Goal: Transaction & Acquisition: Purchase product/service

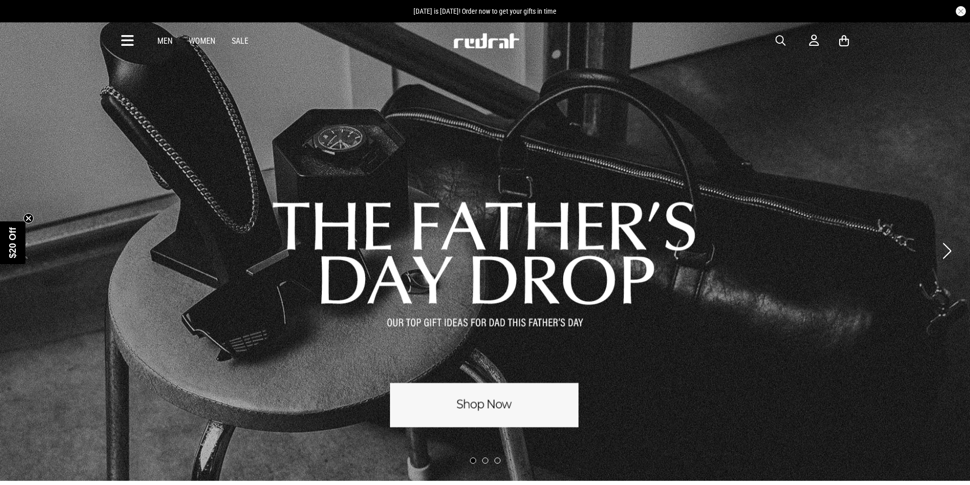
click at [130, 39] on icon at bounding box center [127, 41] width 13 height 17
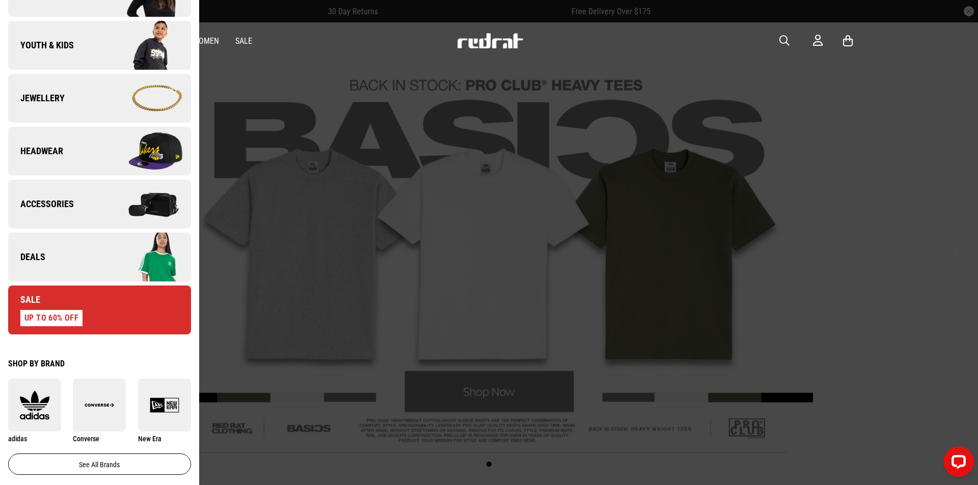
scroll to position [255, 0]
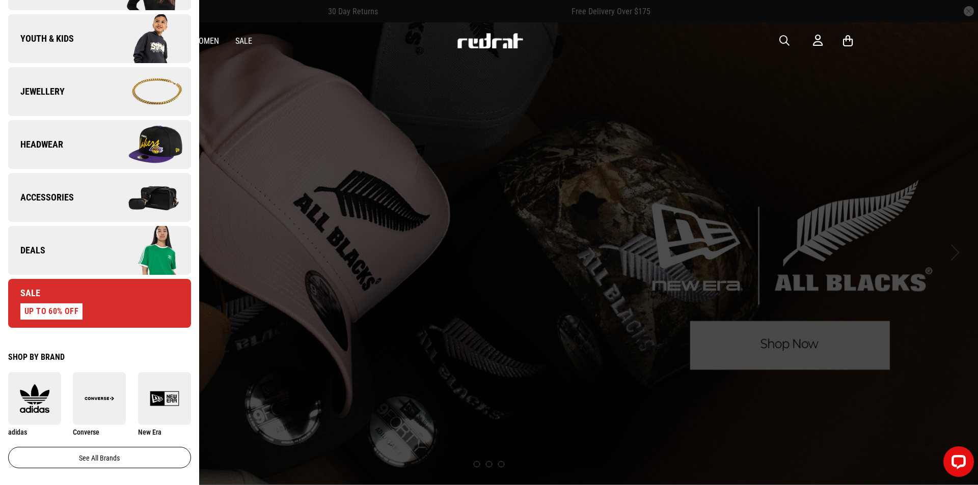
click at [95, 304] on link "Sale UP TO 60% OFF" at bounding box center [99, 303] width 183 height 49
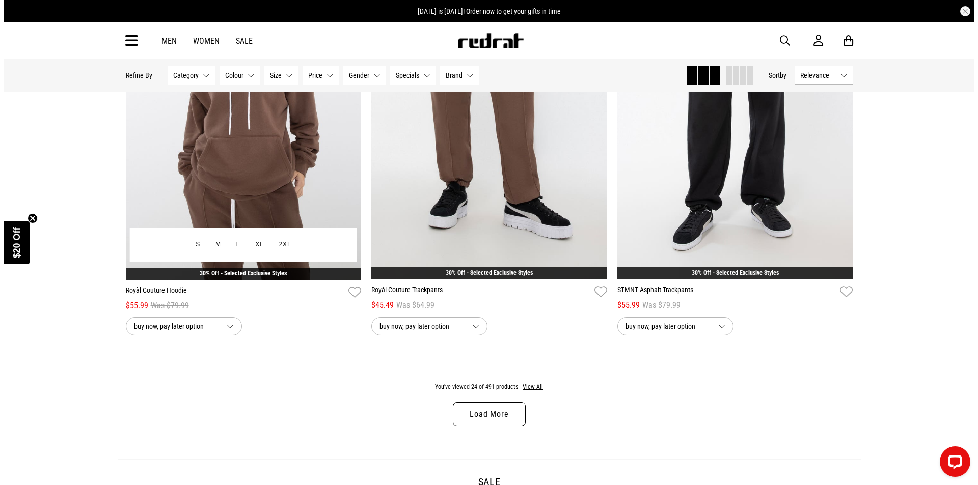
scroll to position [3107, 0]
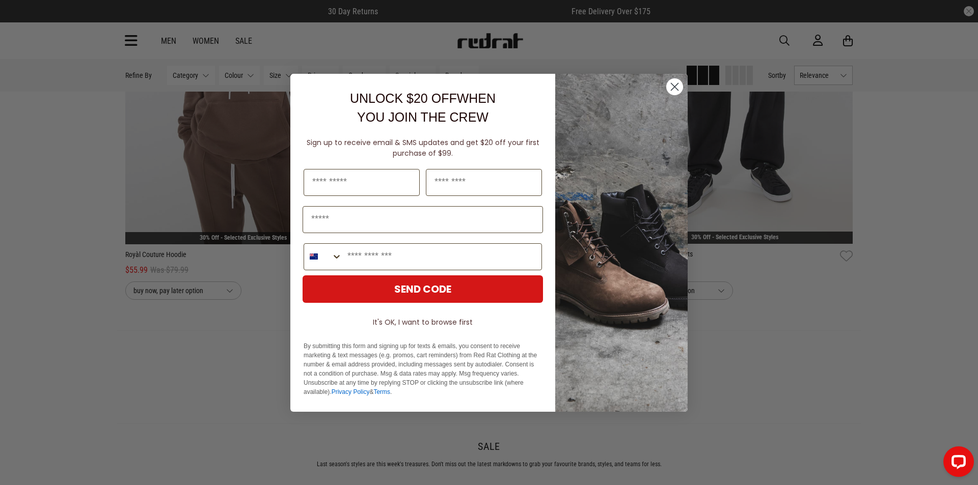
click at [671, 87] on circle "Close dialog" at bounding box center [674, 86] width 17 height 17
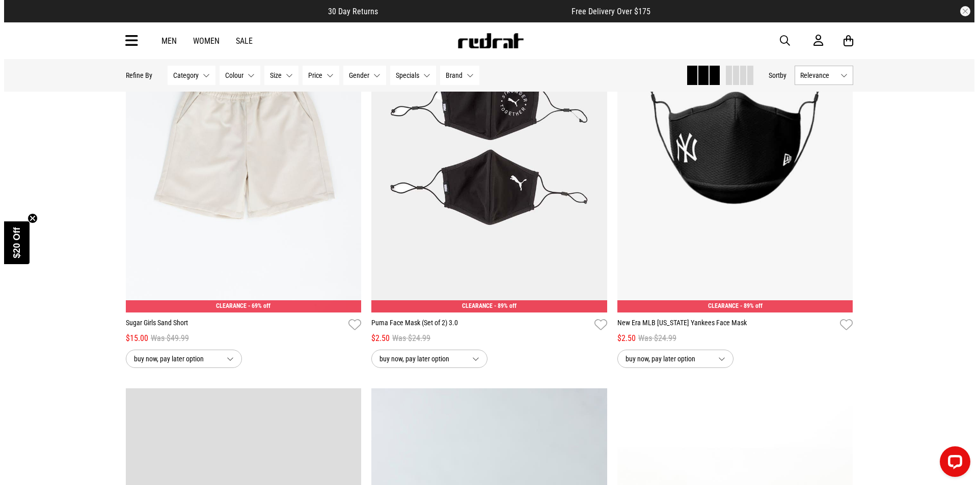
scroll to position [1783, 0]
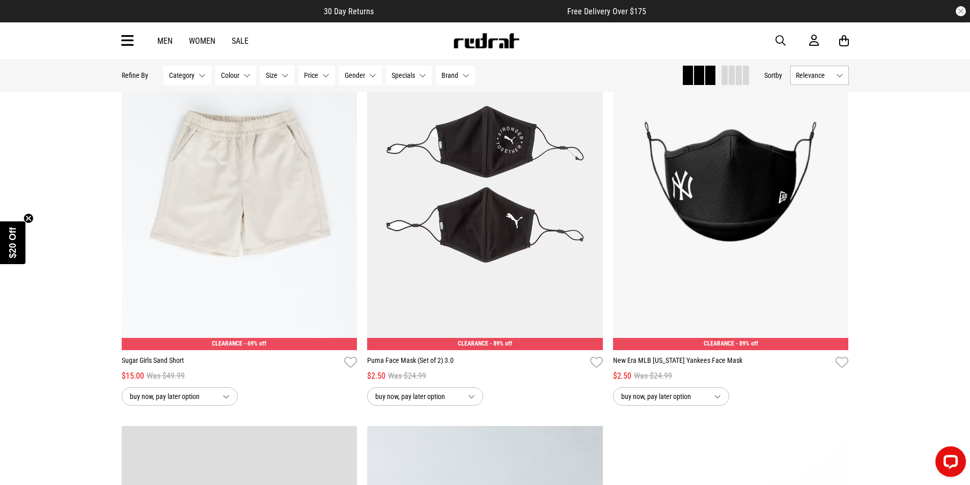
click at [132, 42] on icon at bounding box center [127, 41] width 13 height 17
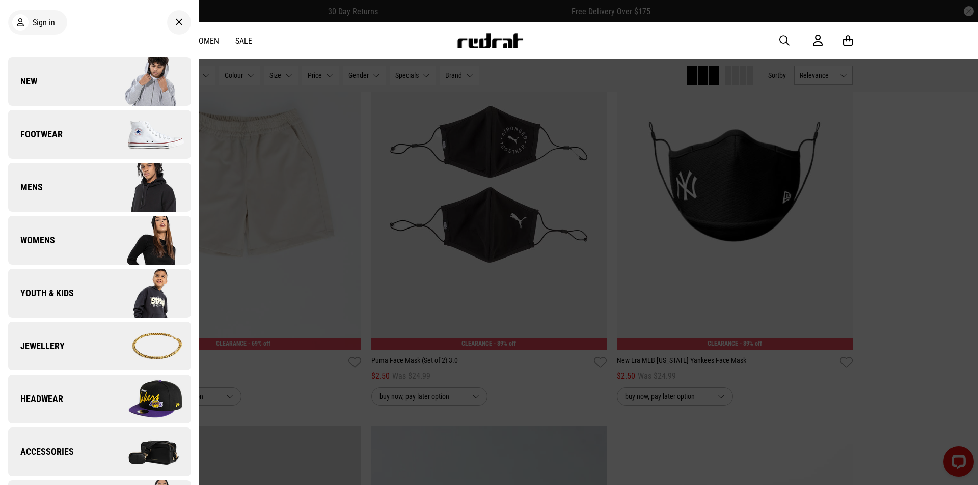
click at [66, 144] on link "Footwear" at bounding box center [99, 134] width 183 height 49
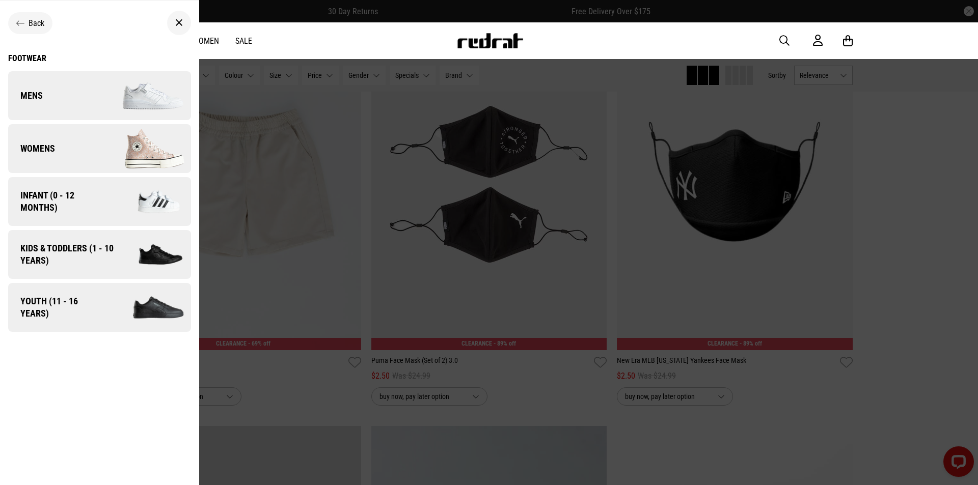
click at [75, 94] on link "Mens" at bounding box center [99, 95] width 183 height 49
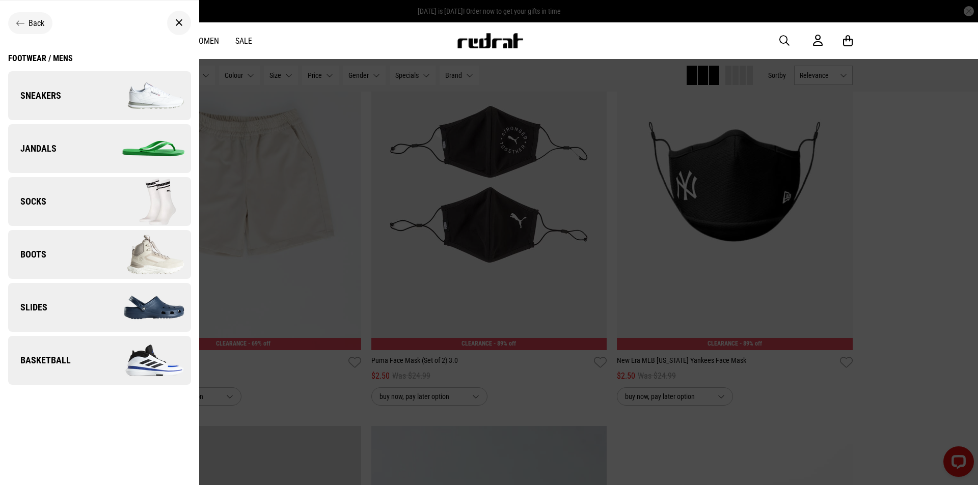
click at [71, 97] on link "Sneakers" at bounding box center [99, 95] width 183 height 49
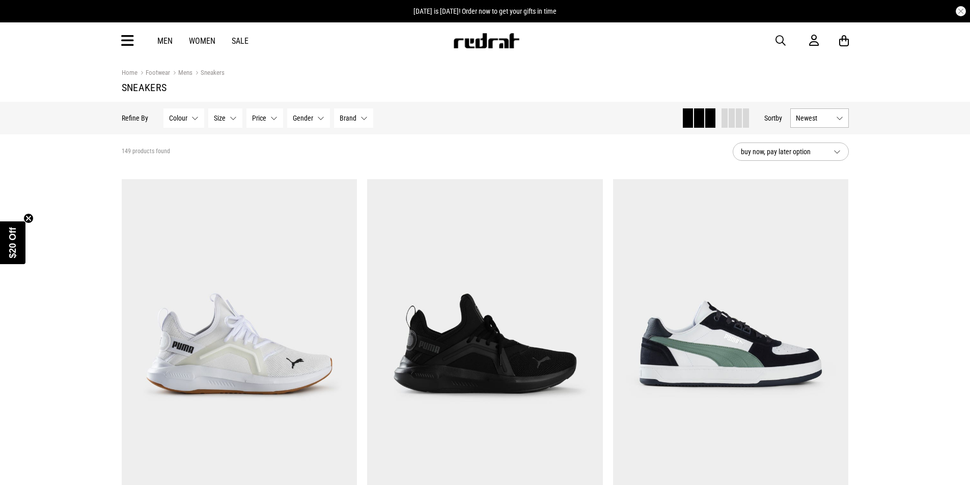
click at [810, 154] on span "buy now, pay later option" at bounding box center [783, 152] width 85 height 12
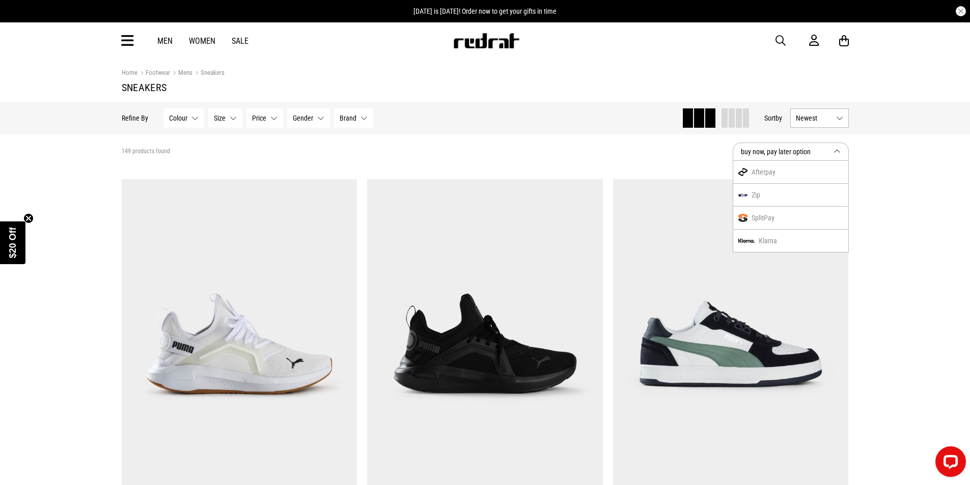
click at [622, 148] on section "149 products found buy now, pay later option Afterpay Zip SplitPay Klarna" at bounding box center [486, 151] width 744 height 35
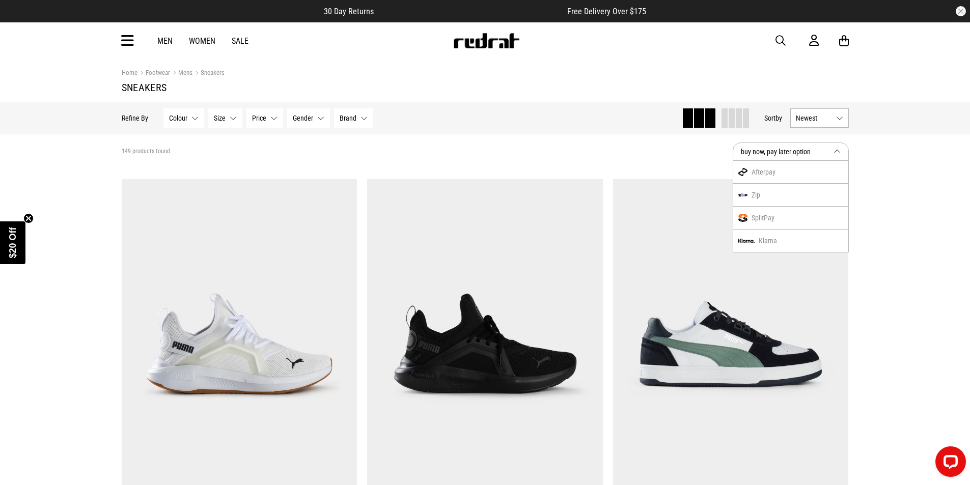
click at [843, 118] on button "Newest" at bounding box center [820, 118] width 59 height 19
click at [836, 149] on button "buy now, pay later option" at bounding box center [791, 152] width 116 height 18
click at [835, 119] on button "Newest" at bounding box center [820, 118] width 59 height 19
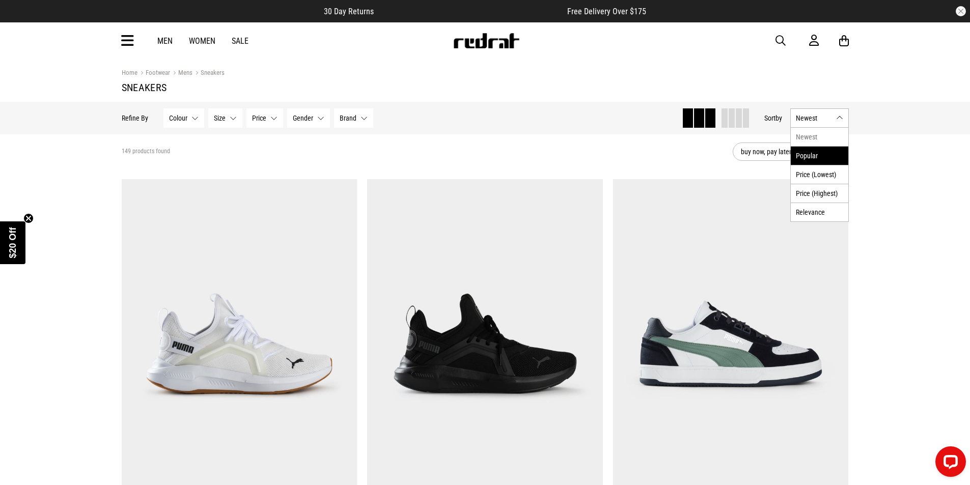
click at [816, 156] on li "Popular" at bounding box center [820, 155] width 58 height 19
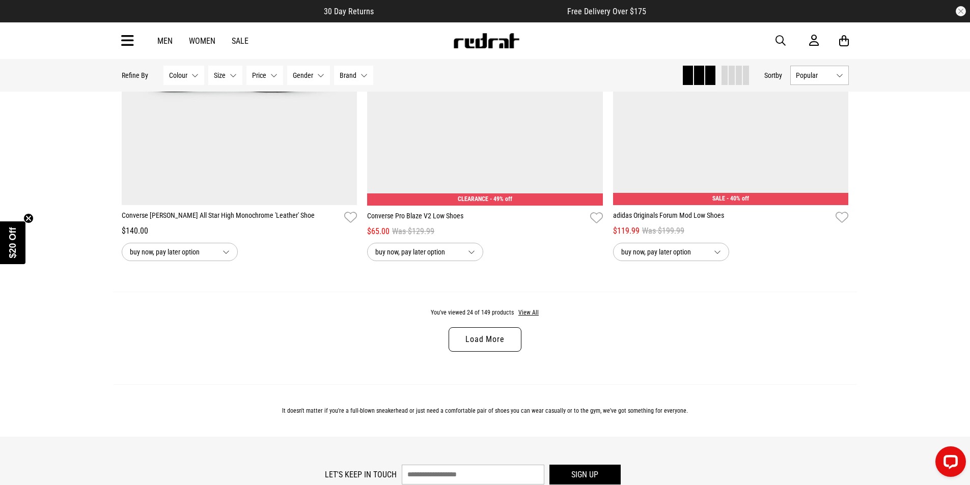
scroll to position [3158, 0]
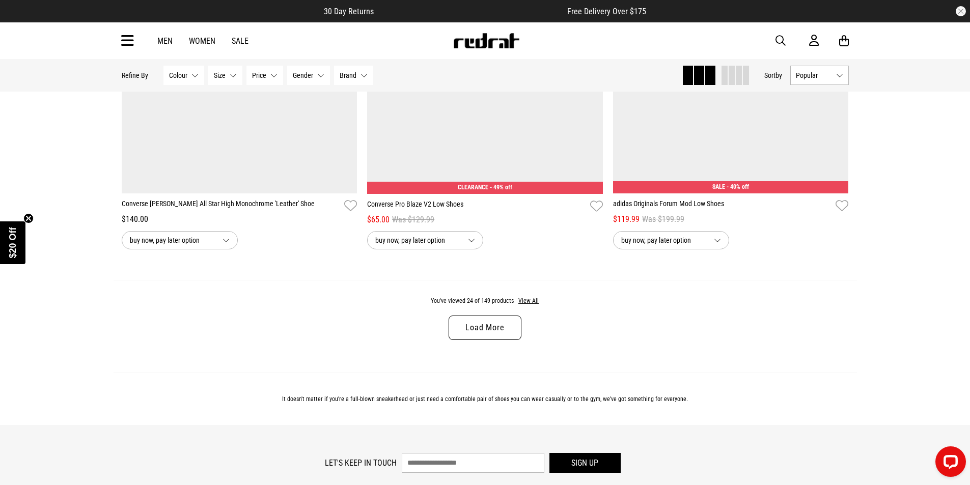
click at [479, 324] on link "Load More" at bounding box center [485, 328] width 72 height 24
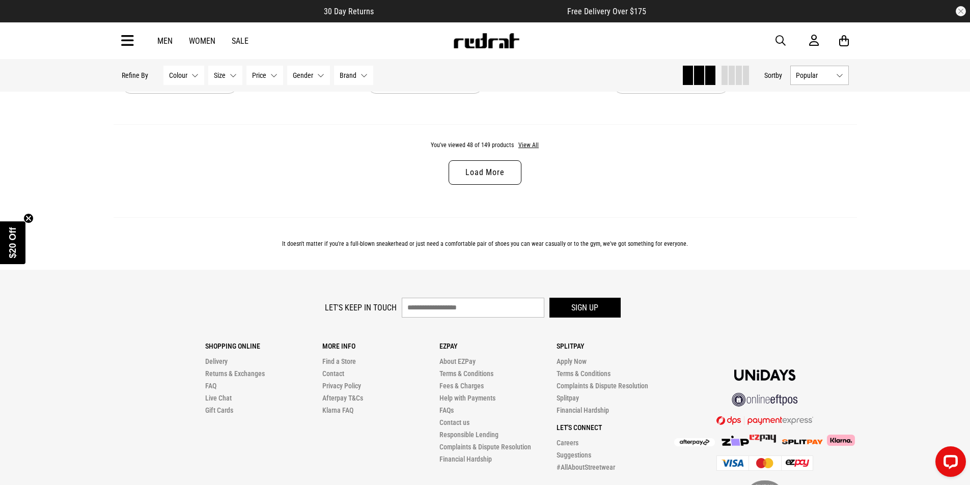
scroll to position [6571, 0]
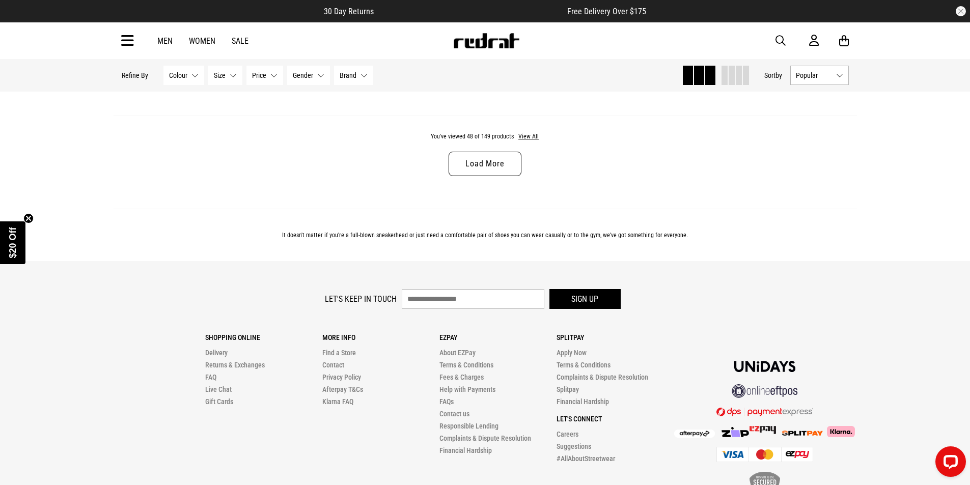
click at [487, 169] on link "Load More" at bounding box center [485, 164] width 72 height 24
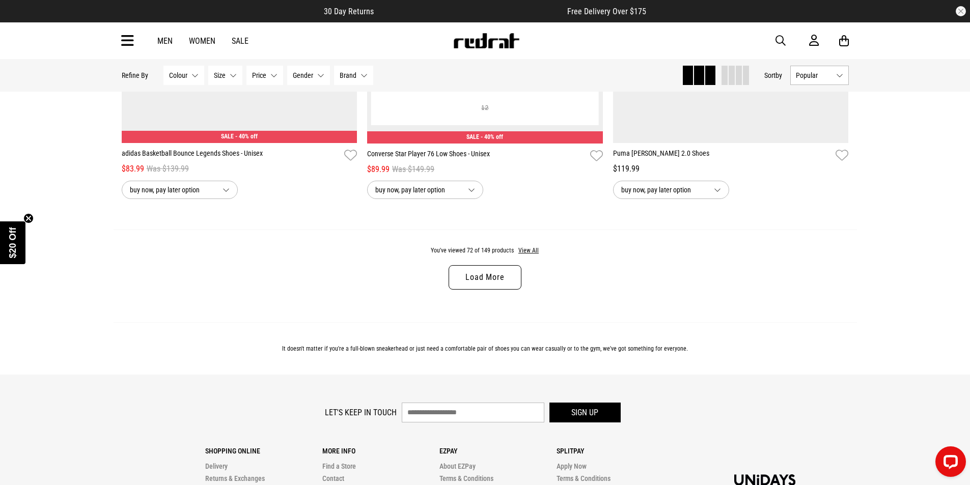
scroll to position [9729, 0]
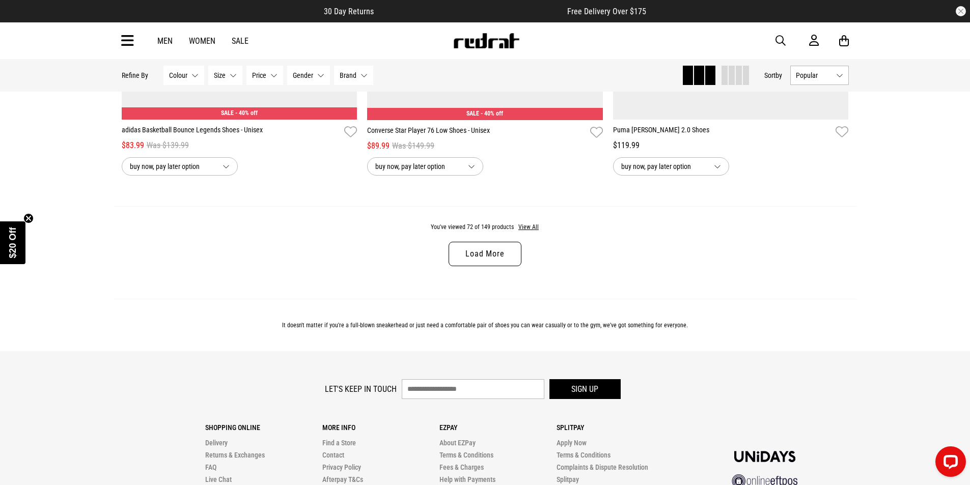
click at [465, 266] on link "Load More" at bounding box center [485, 254] width 72 height 24
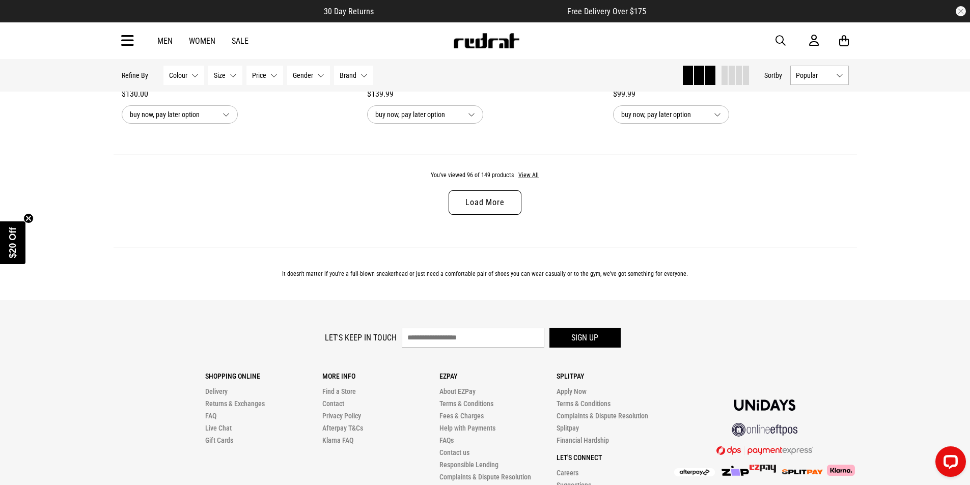
scroll to position [13041, 0]
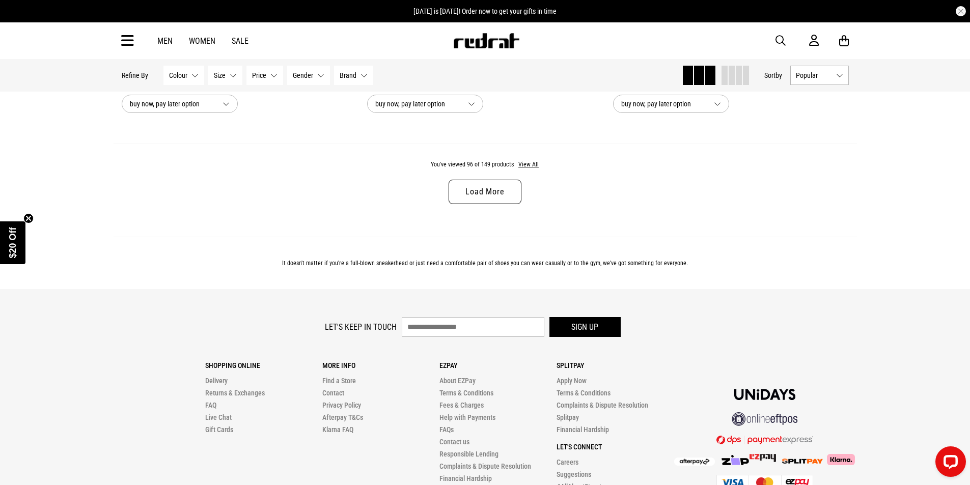
click at [495, 223] on div "You've viewed 96 of 149 products View All Load More" at bounding box center [486, 190] width 744 height 93
click at [495, 204] on link "Load More" at bounding box center [485, 192] width 72 height 24
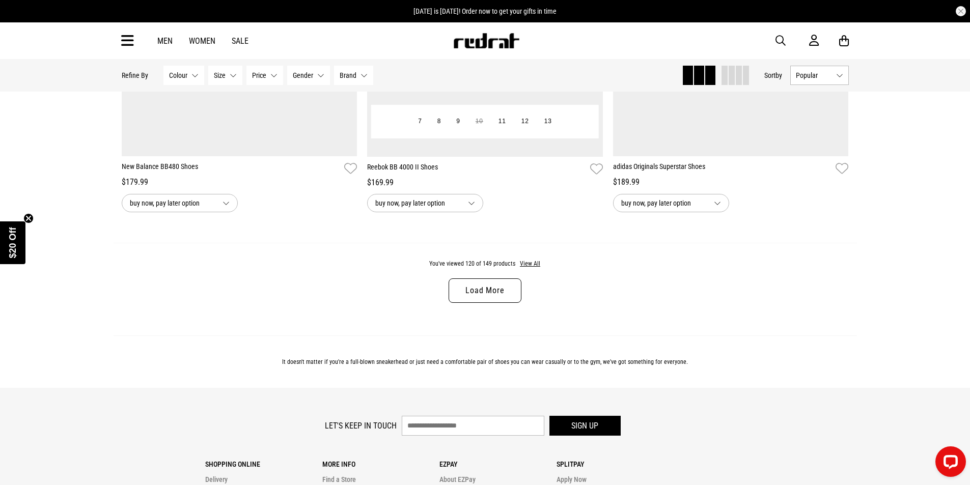
scroll to position [16199, 0]
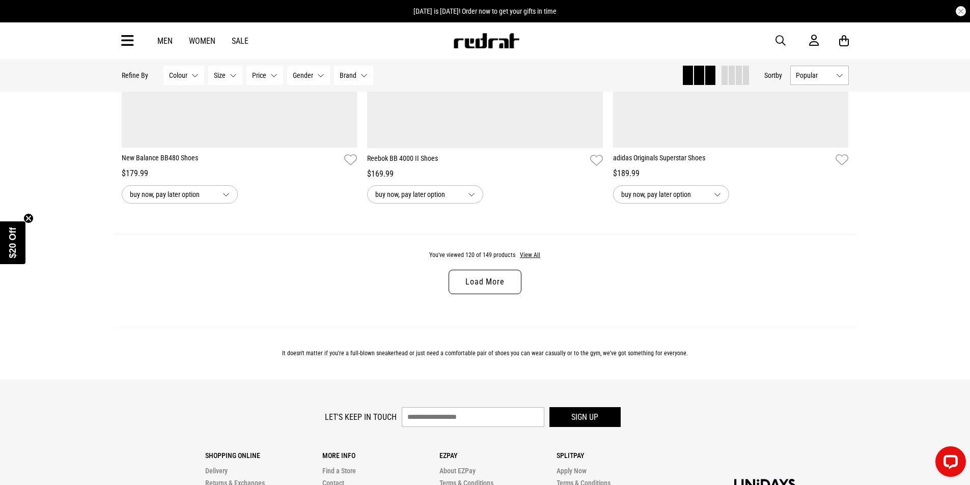
click at [481, 294] on link "Load More" at bounding box center [485, 282] width 72 height 24
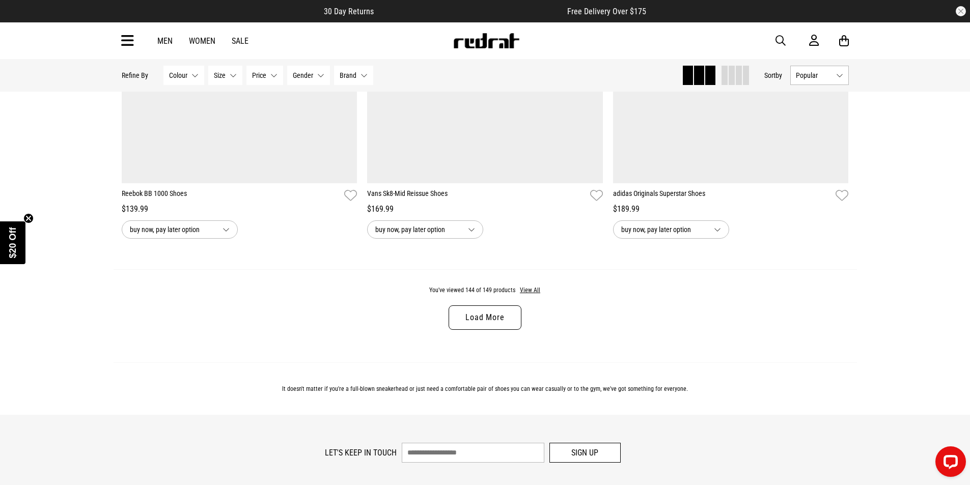
scroll to position [19394, 0]
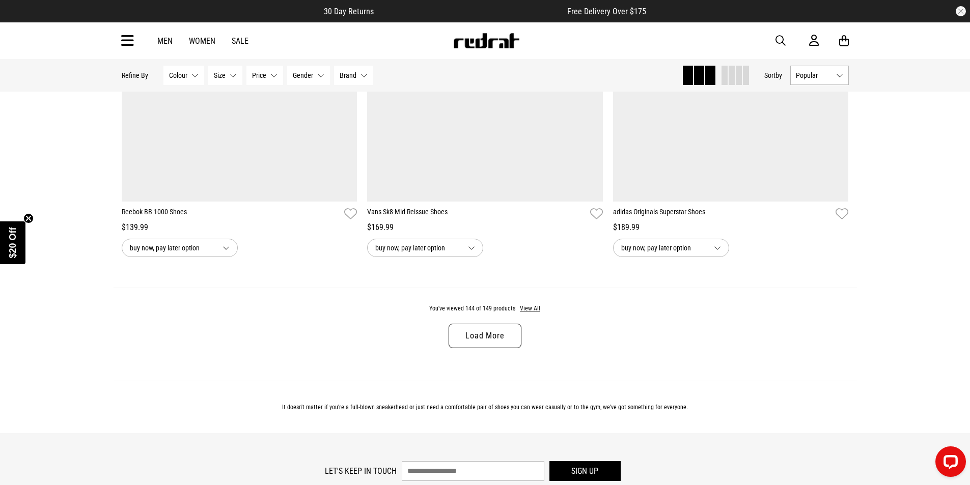
click at [496, 348] on link "Load More" at bounding box center [485, 336] width 72 height 24
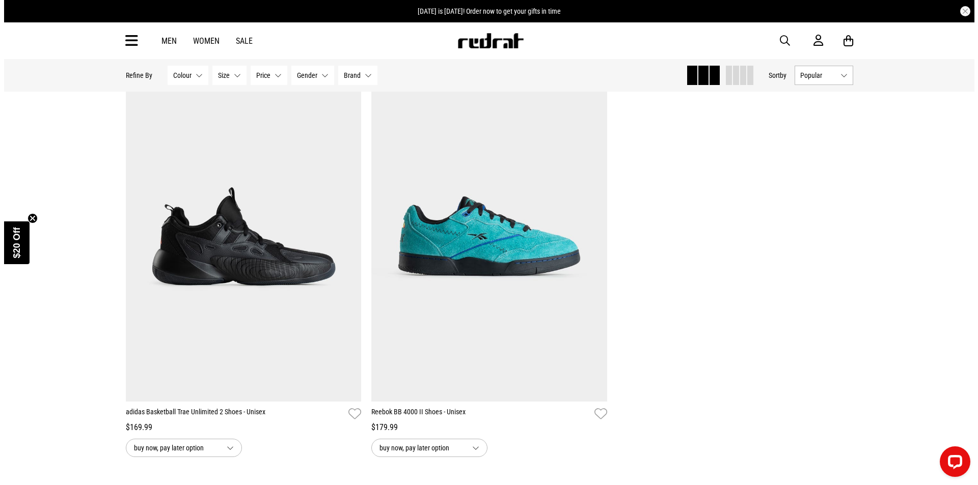
scroll to position [19648, 0]
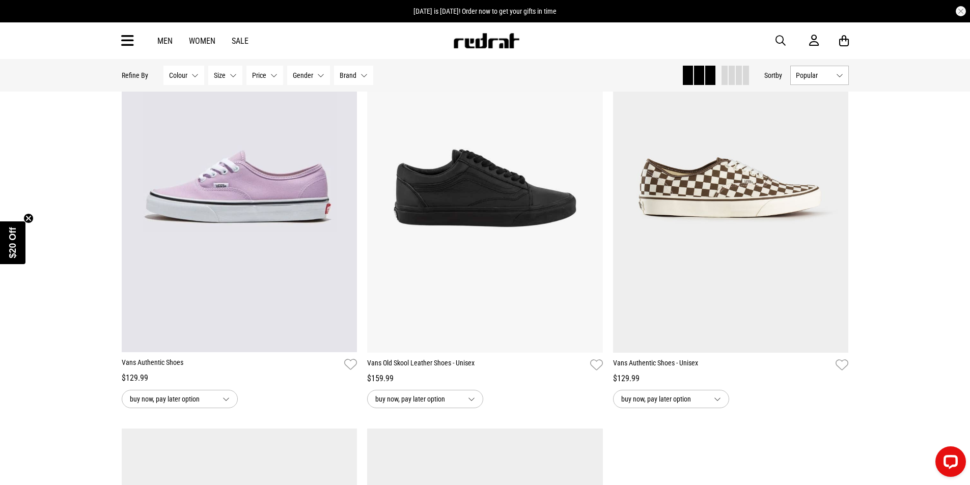
click at [131, 49] on div "Men Women Sale Sign in New Back Footwear Back Mens Back Womens Back Youth & Kid…" at bounding box center [486, 40] width 744 height 37
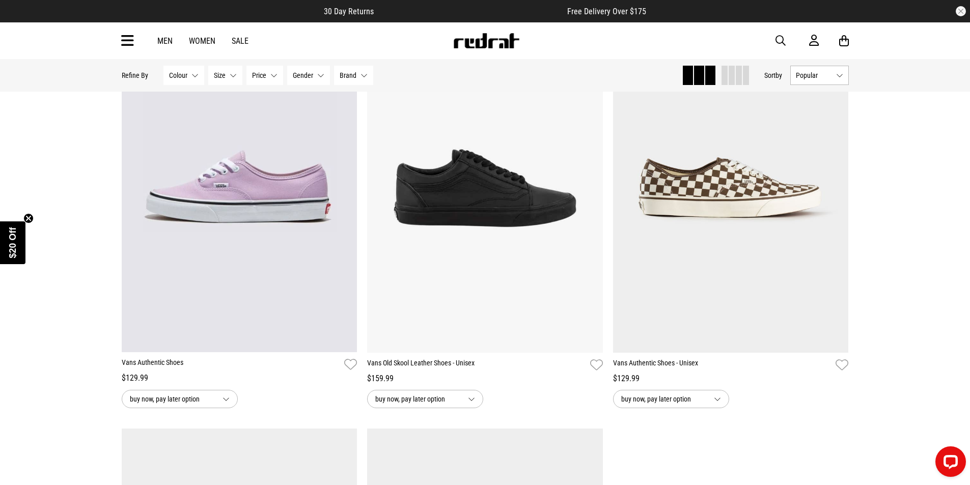
click at [131, 43] on icon at bounding box center [127, 41] width 13 height 17
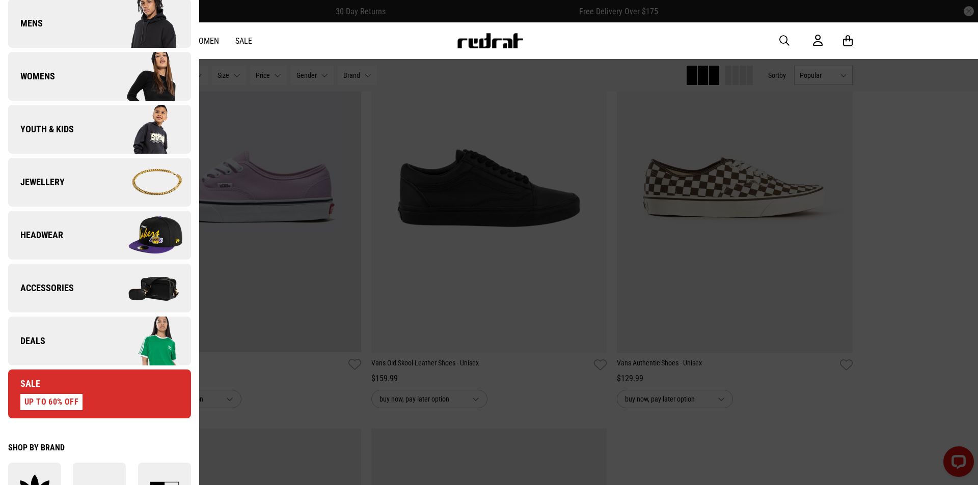
scroll to position [204, 0]
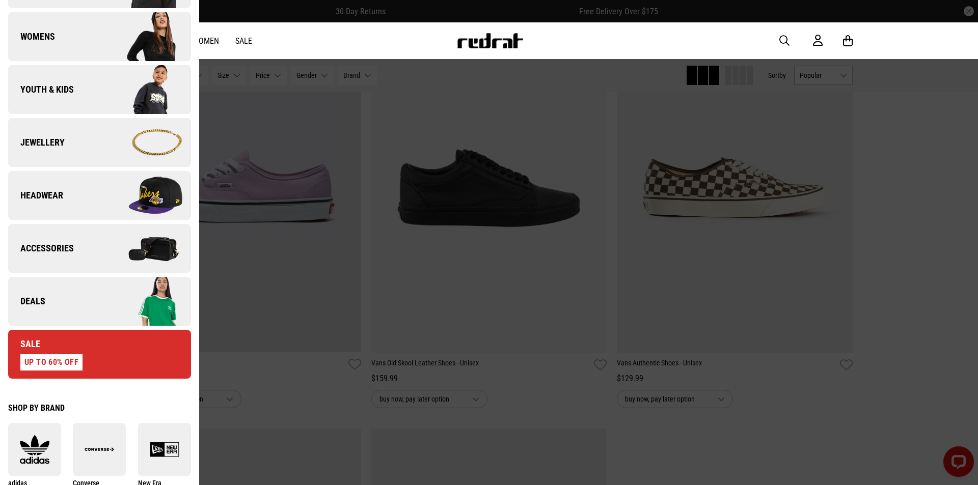
click at [92, 354] on link "Sale UP TO 60% OFF" at bounding box center [99, 354] width 183 height 49
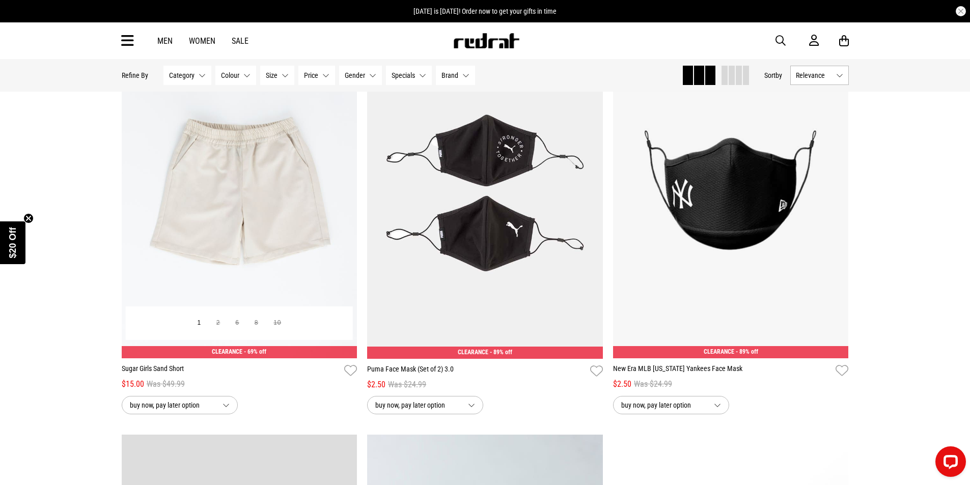
scroll to position [1834, 0]
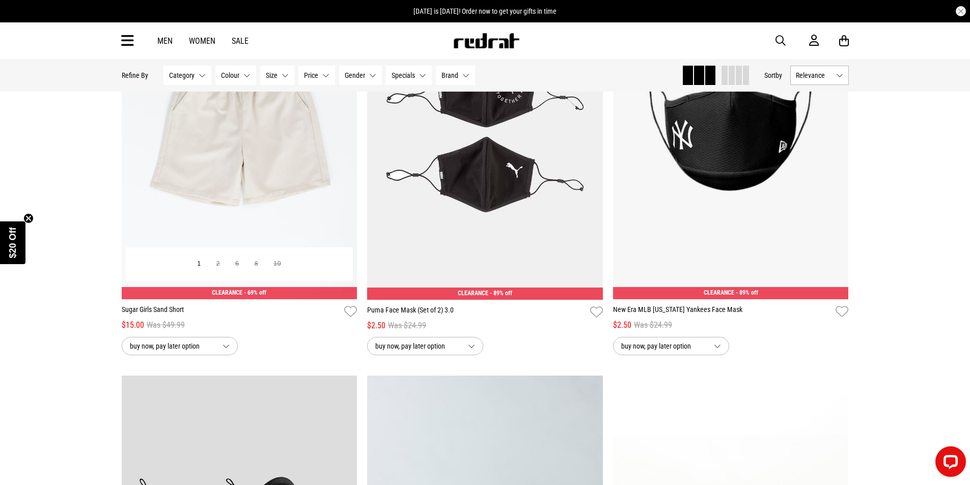
click at [219, 347] on button "buy now, pay later option" at bounding box center [180, 346] width 116 height 18
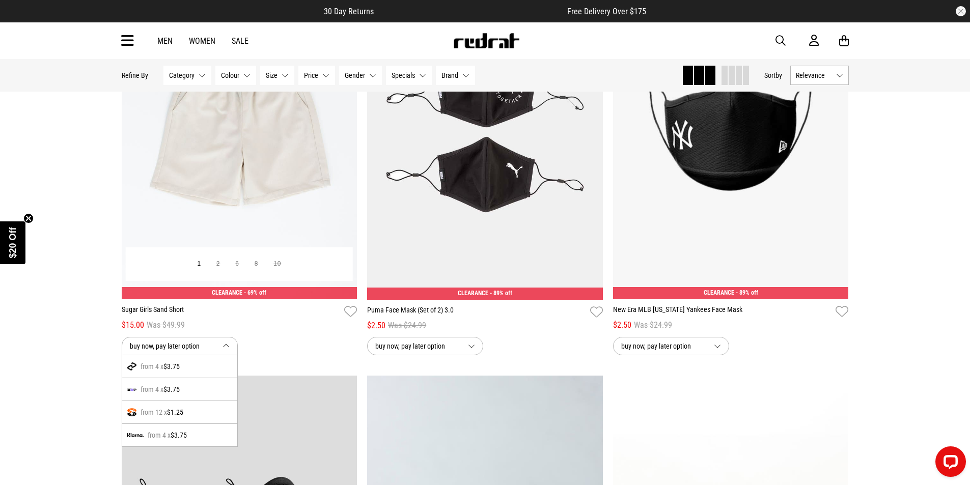
click at [284, 346] on div "buy now, pay later option from 4 x $3.75 from 4 x $3.75 from 12 x $1.25 from 4 …" at bounding box center [240, 346] width 236 height 18
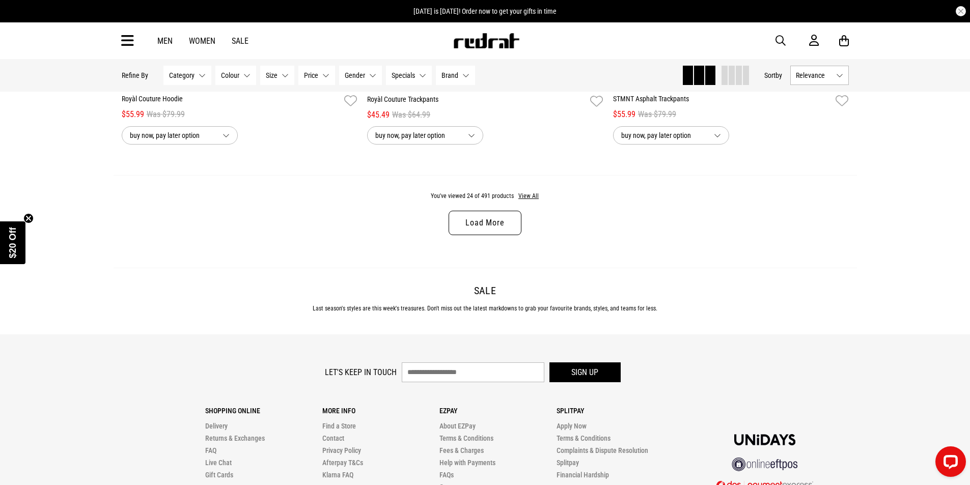
scroll to position [3260, 0]
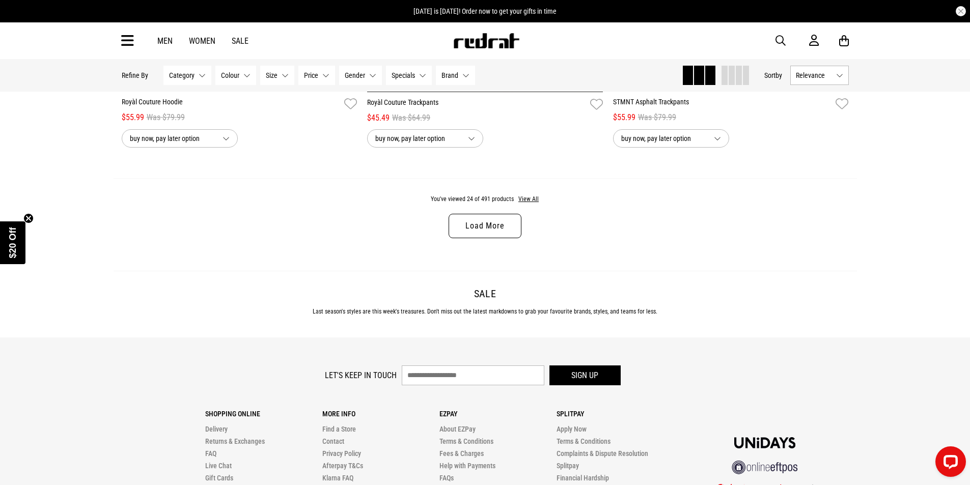
click at [496, 200] on div "You've viewed 24 of 491 products View All" at bounding box center [485, 199] width 109 height 9
click at [490, 231] on link "Load More" at bounding box center [485, 226] width 72 height 24
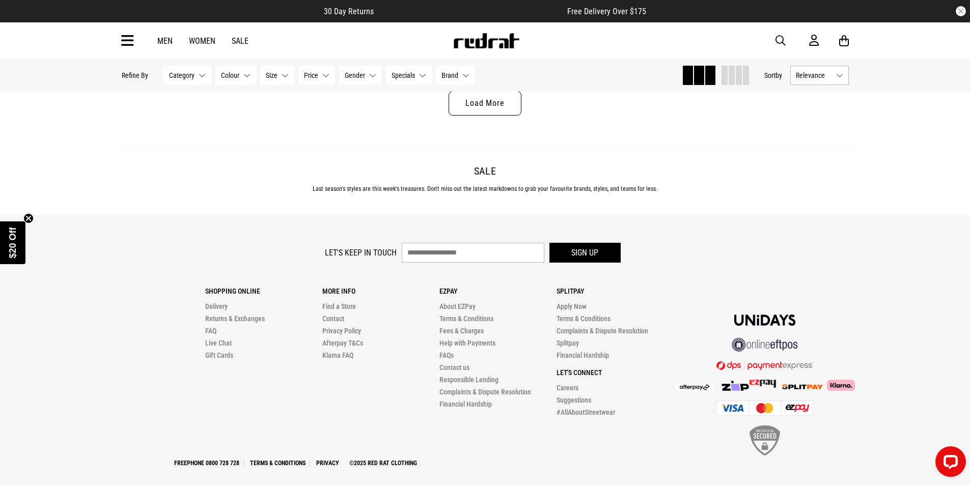
scroll to position [6652, 0]
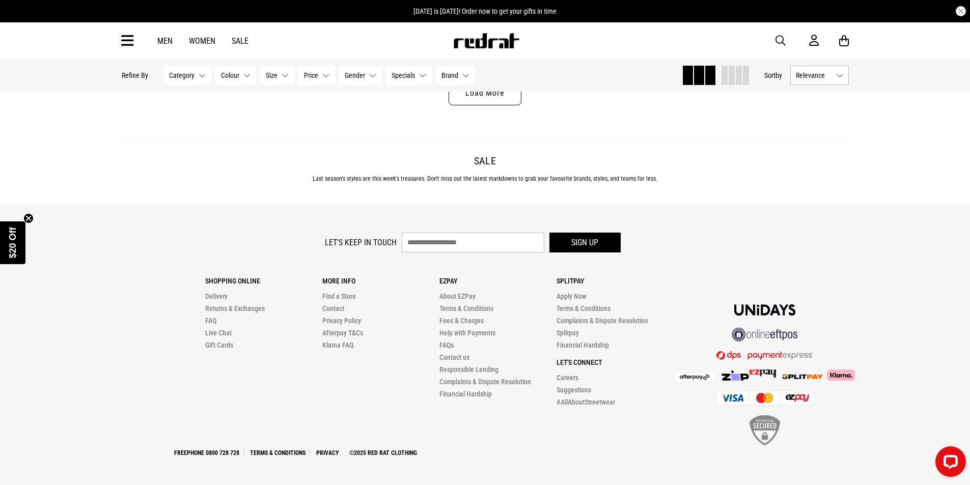
click at [507, 104] on link "Load More" at bounding box center [485, 93] width 72 height 24
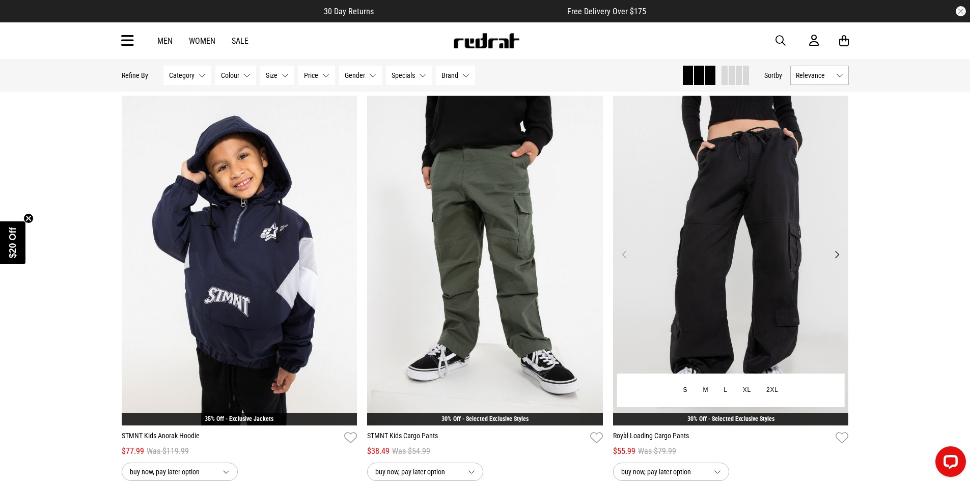
scroll to position [8231, 0]
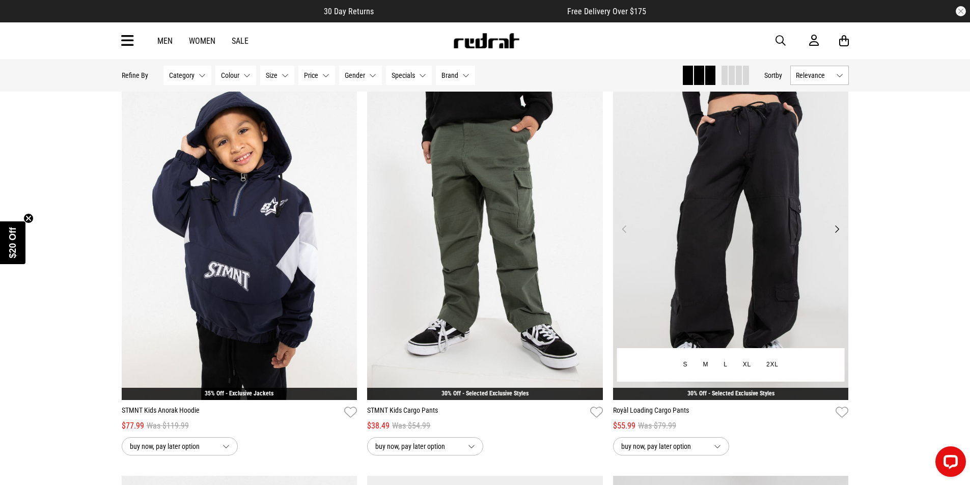
click at [835, 235] on button "Next" at bounding box center [837, 229] width 13 height 12
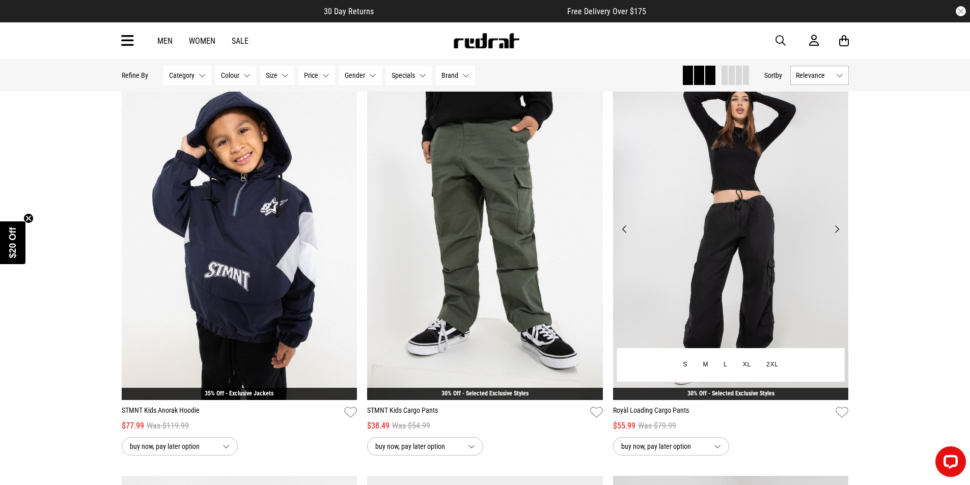
click at [835, 235] on button "Next" at bounding box center [837, 229] width 13 height 12
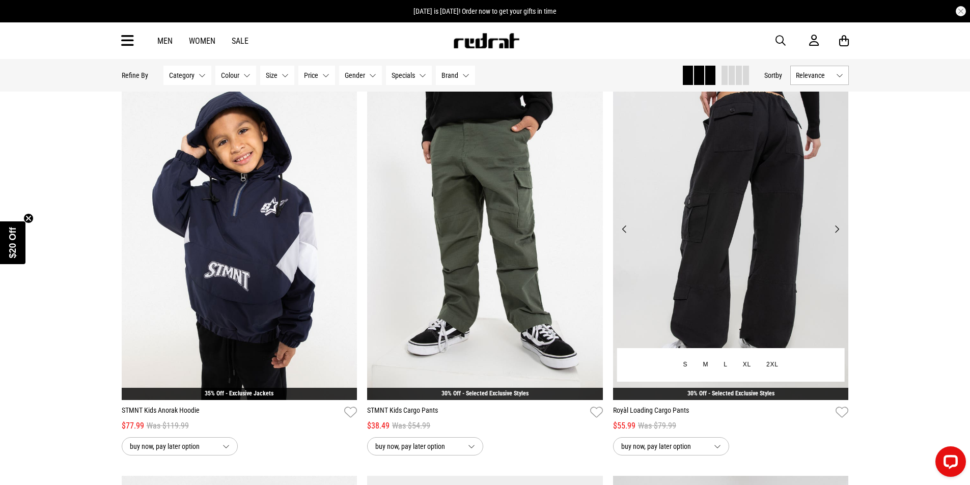
click at [835, 235] on button "Next" at bounding box center [837, 229] width 13 height 12
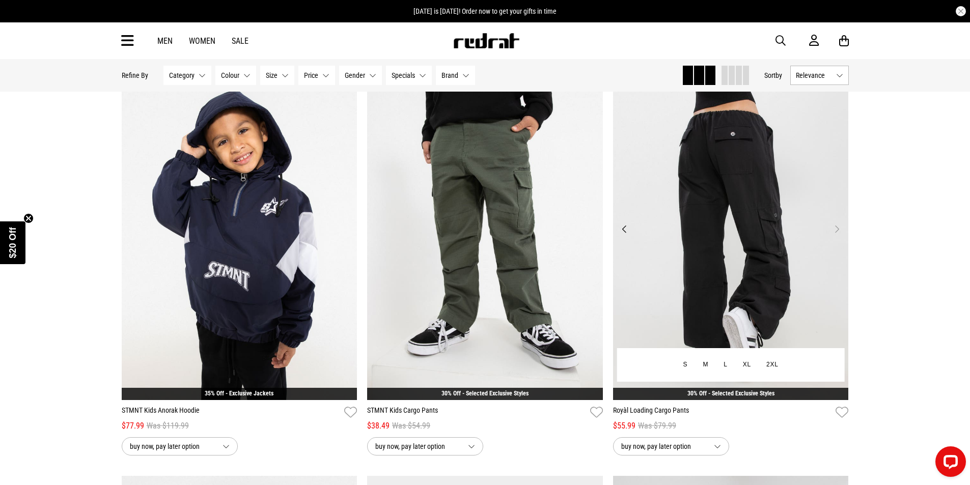
click at [835, 235] on button "Next" at bounding box center [837, 229] width 13 height 12
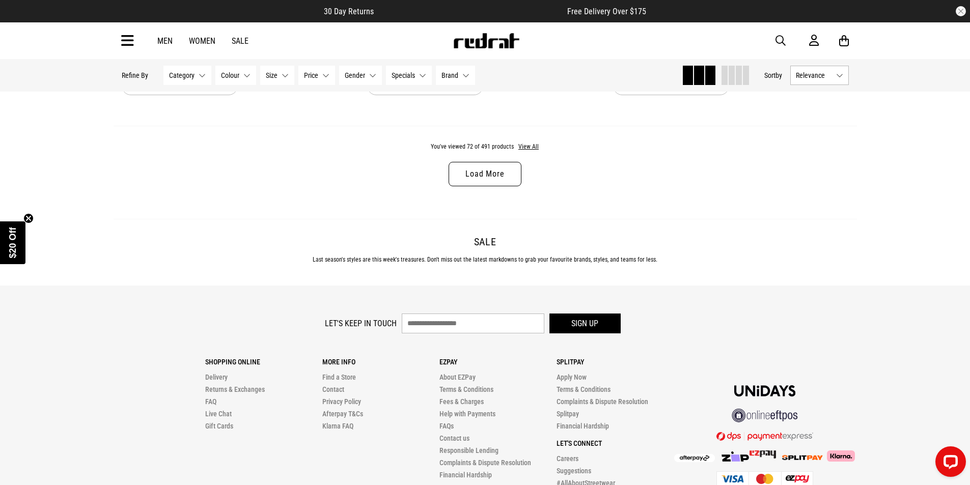
scroll to position [9810, 0]
click at [458, 185] on link "Load More" at bounding box center [485, 173] width 72 height 24
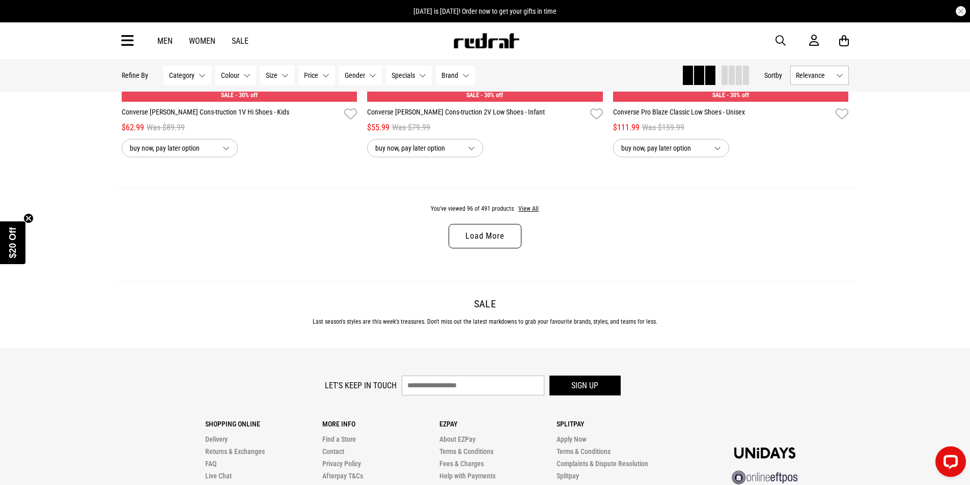
scroll to position [13019, 0]
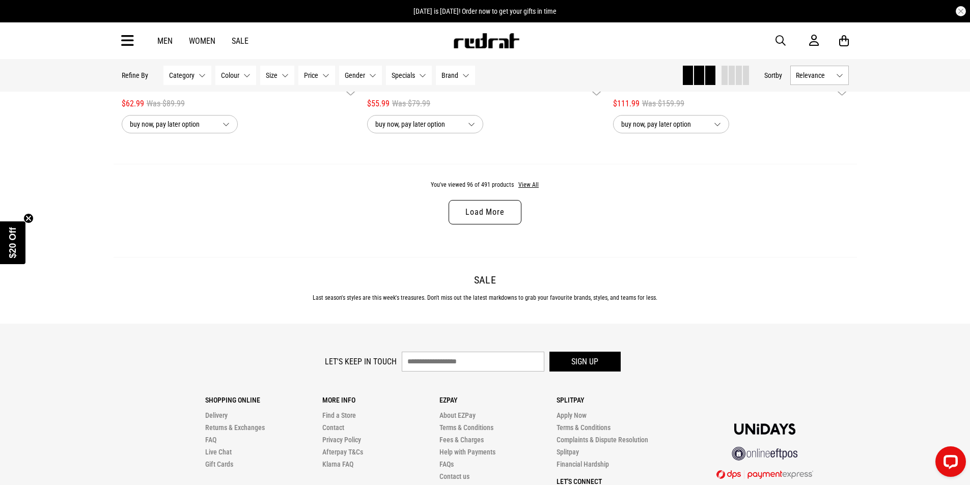
click at [491, 225] on link "Load More" at bounding box center [485, 212] width 72 height 24
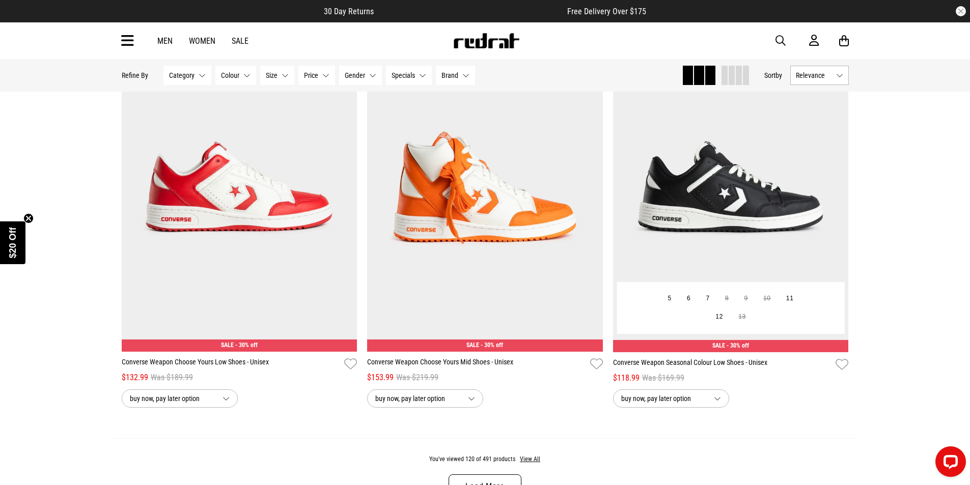
scroll to position [16075, 0]
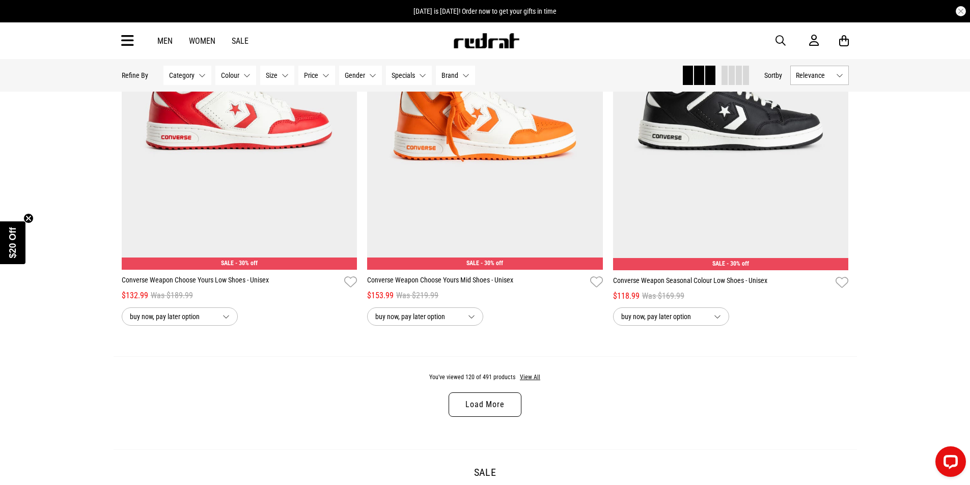
click at [495, 417] on link "Load More" at bounding box center [485, 405] width 72 height 24
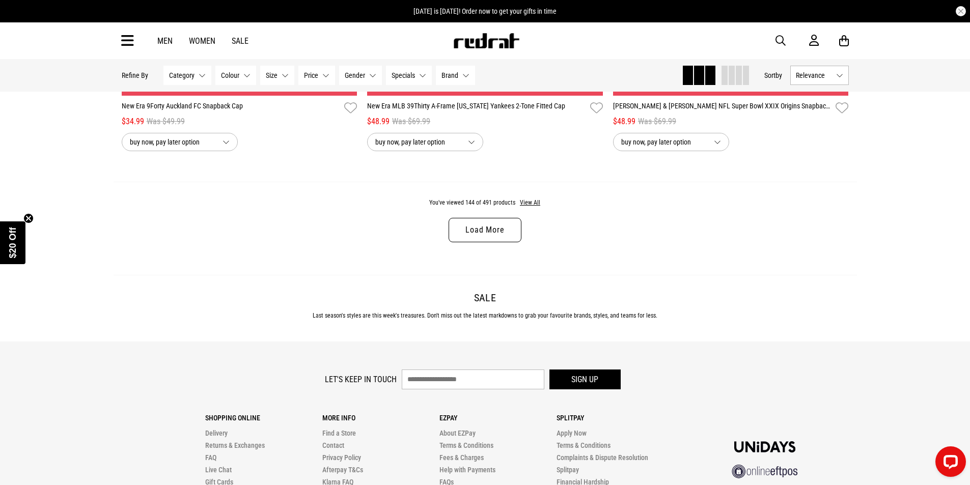
scroll to position [19539, 0]
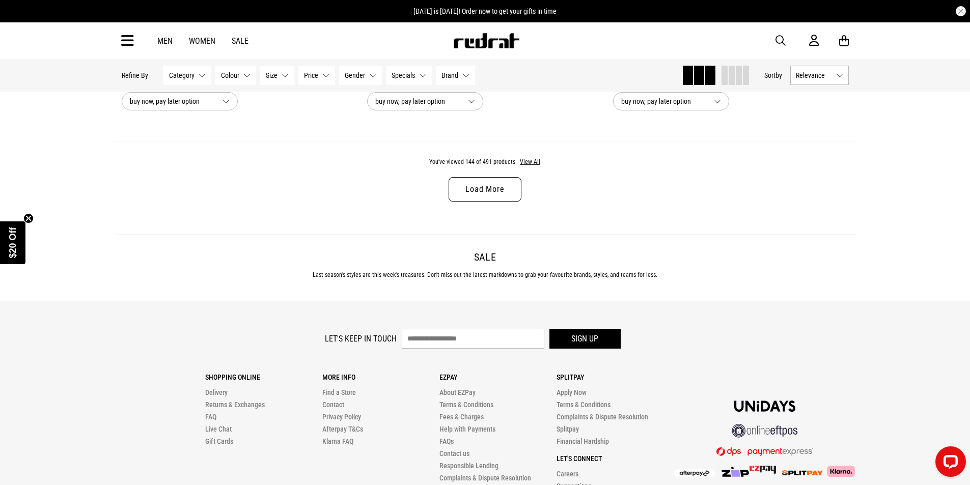
click at [492, 202] on link "Load More" at bounding box center [485, 189] width 72 height 24
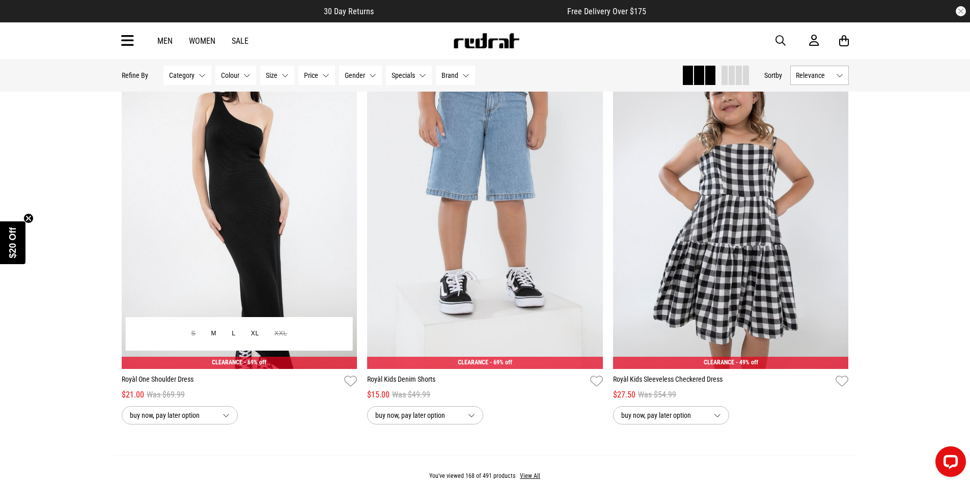
scroll to position [22385, 0]
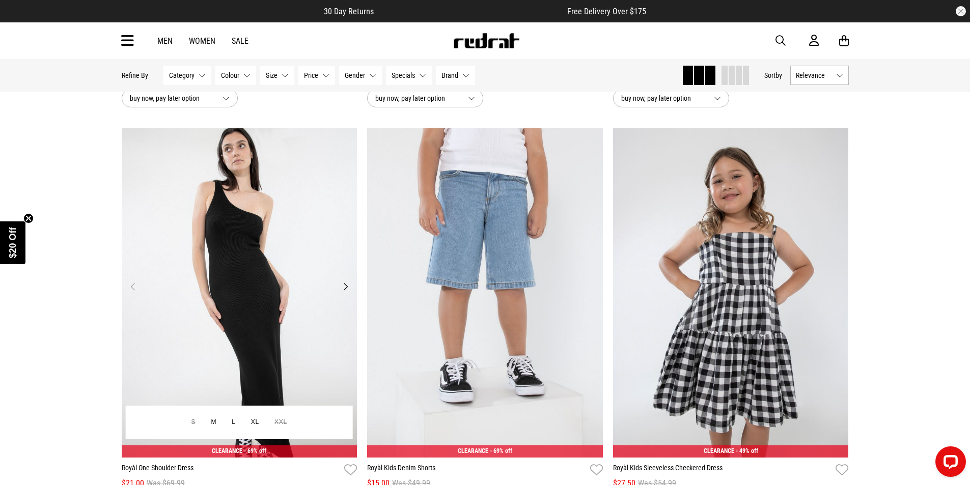
click at [345, 293] on button "Next" at bounding box center [345, 287] width 13 height 12
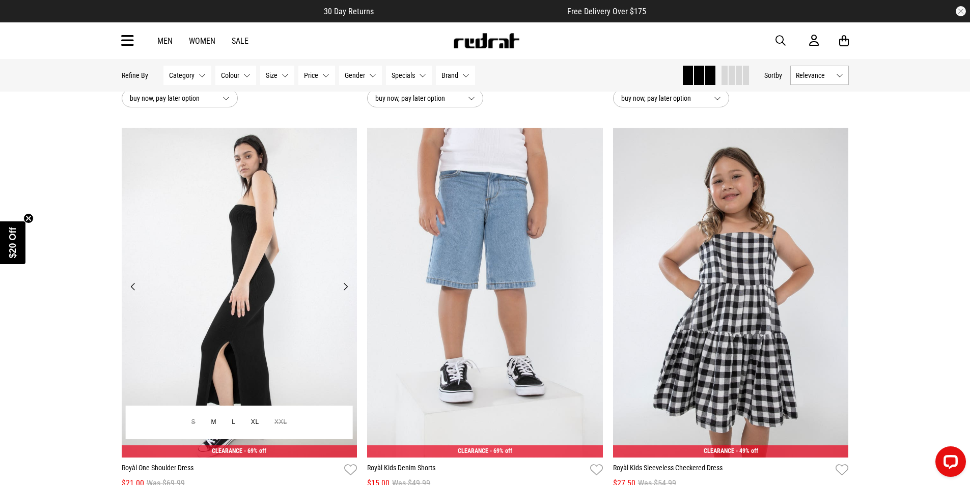
click at [345, 293] on button "Next" at bounding box center [345, 287] width 13 height 12
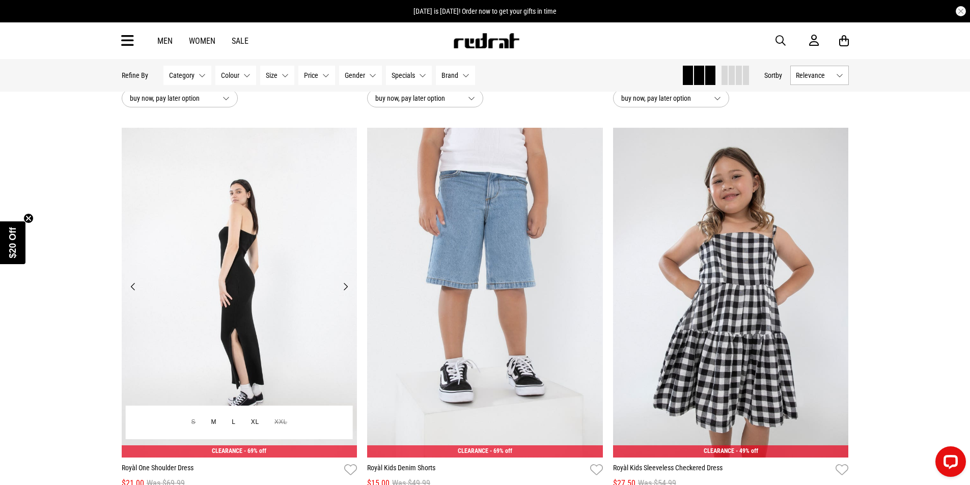
click at [345, 293] on button "Next" at bounding box center [345, 287] width 13 height 12
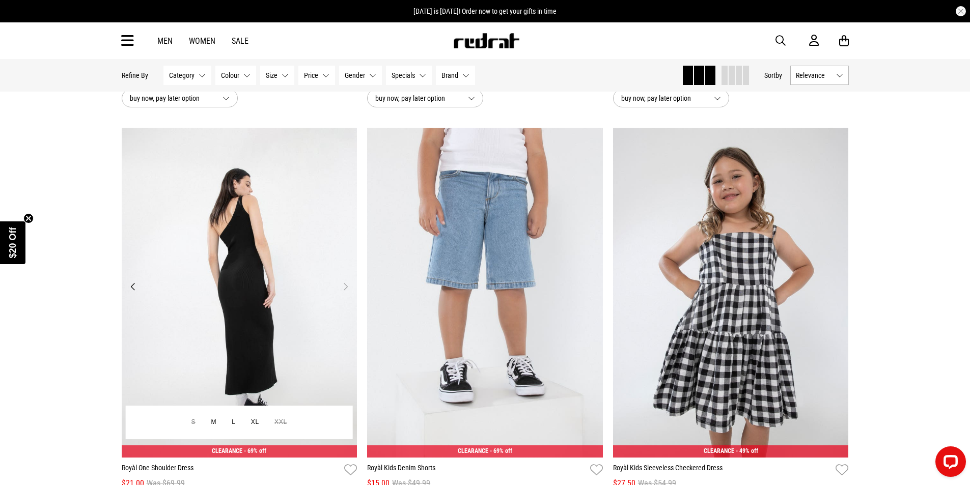
click at [345, 293] on button "Next" at bounding box center [345, 287] width 13 height 12
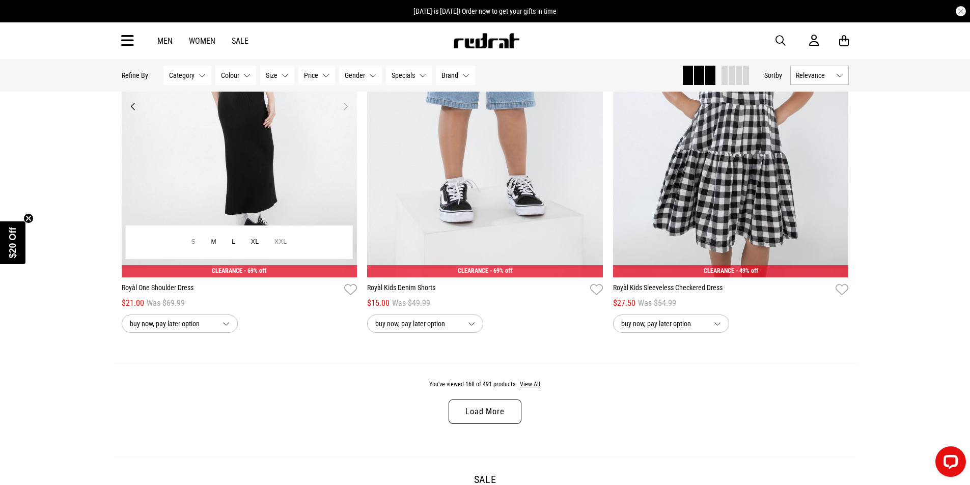
scroll to position [22690, 0]
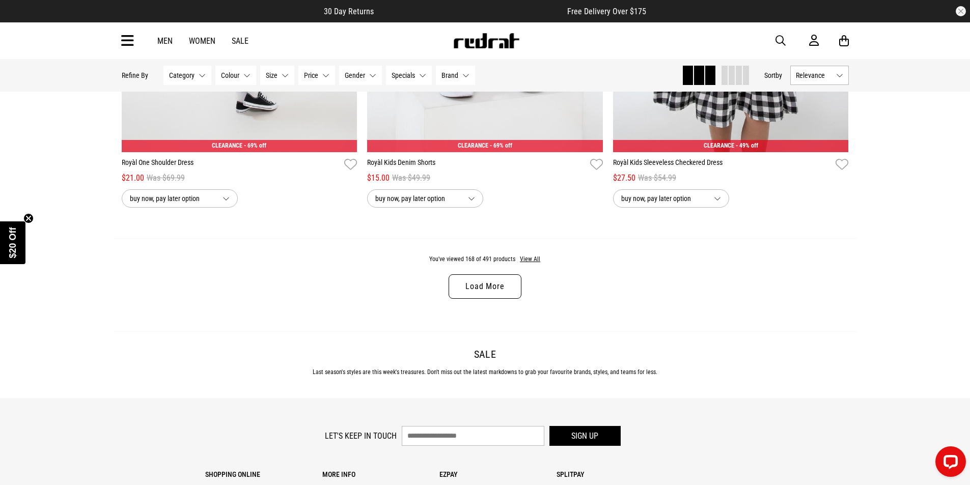
click at [496, 299] on link "Load More" at bounding box center [485, 287] width 72 height 24
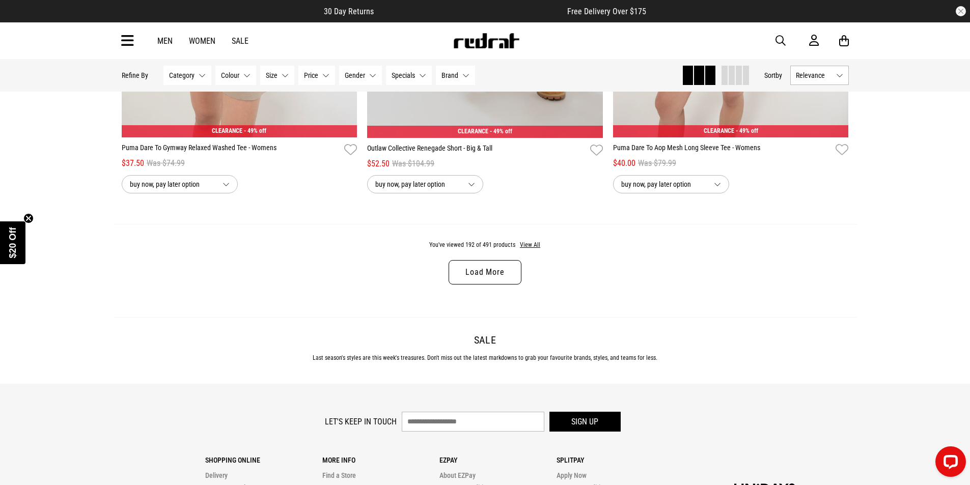
scroll to position [26103, 0]
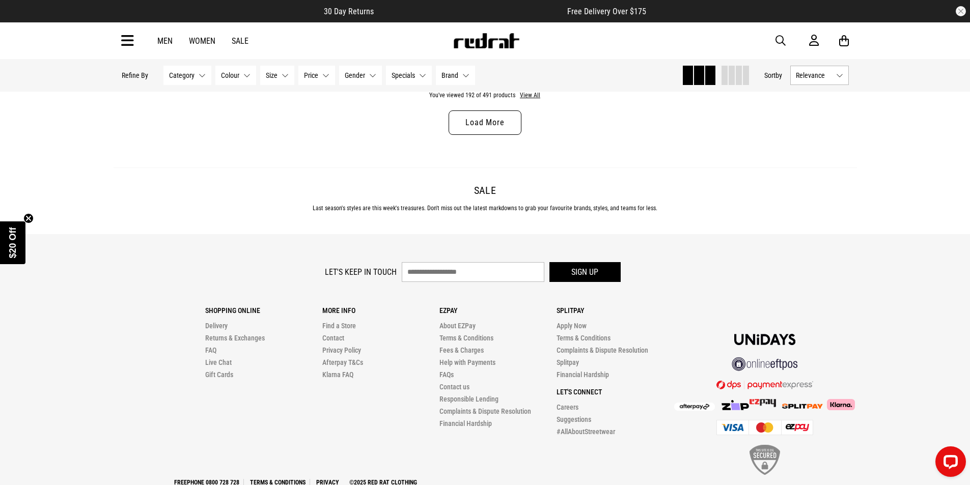
click at [476, 135] on link "Load More" at bounding box center [485, 123] width 72 height 24
